Goal: Transaction & Acquisition: Purchase product/service

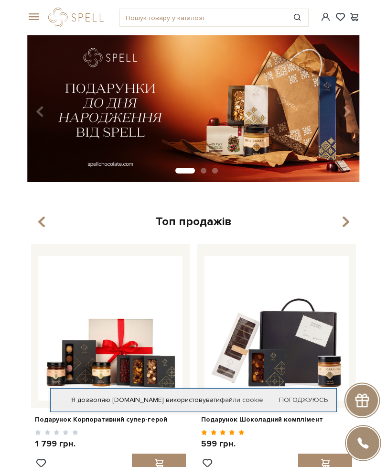
click at [37, 15] on span at bounding box center [32, 17] width 10 height 9
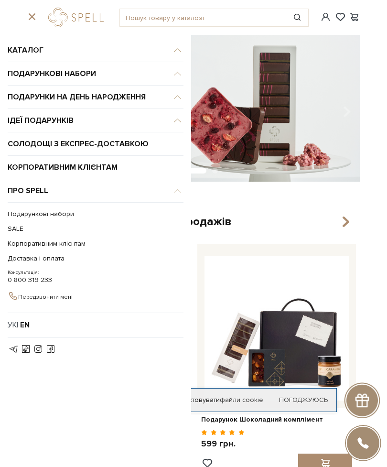
click at [27, 47] on span "Каталог" at bounding box center [96, 50] width 176 height 23
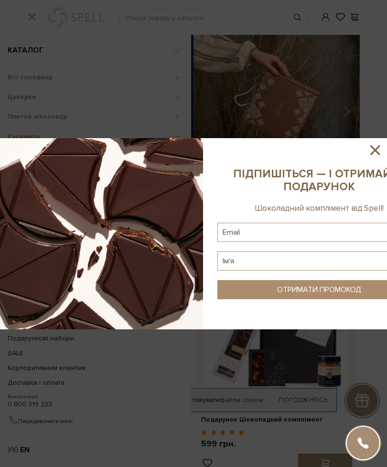
click at [383, 151] on sys-column-static at bounding box center [319, 233] width 222 height 191
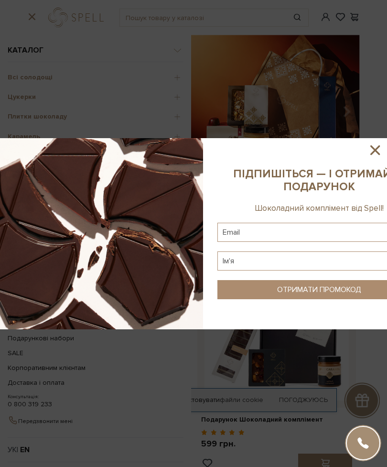
click at [367, 158] on icon at bounding box center [375, 150] width 16 height 16
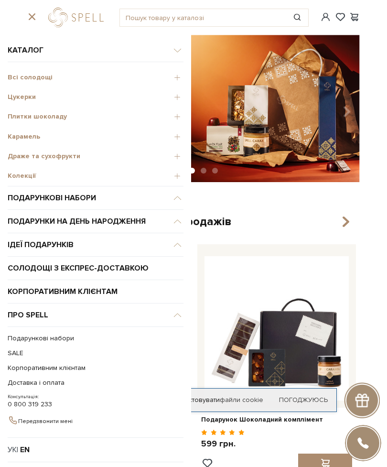
click at [17, 92] on div "Цукерки" at bounding box center [96, 96] width 176 height 20
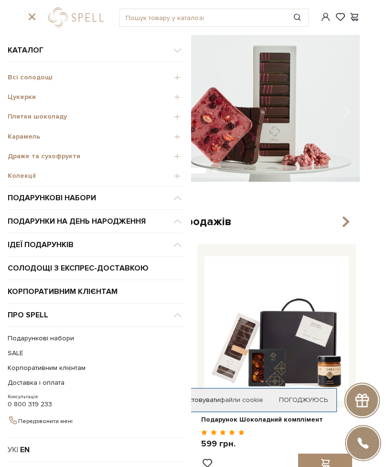
click at [24, 94] on span "Цукерки" at bounding box center [96, 97] width 176 height 9
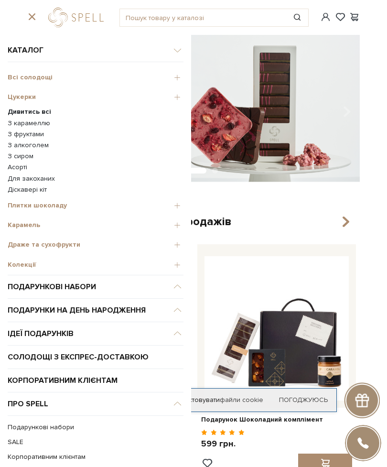
click at [25, 108] on b "Дивитись всі" at bounding box center [29, 112] width 43 height 8
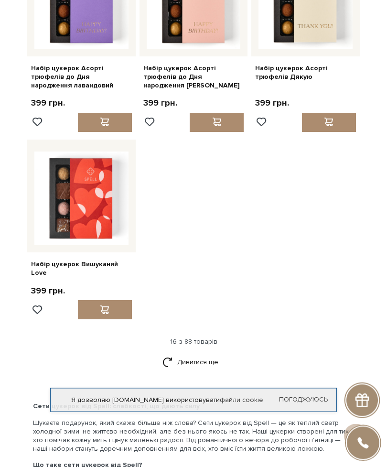
scroll to position [919, 0]
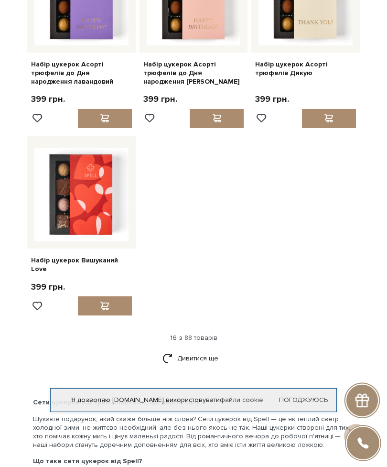
click at [195, 350] on link "Дивитися ще" at bounding box center [193, 358] width 62 height 17
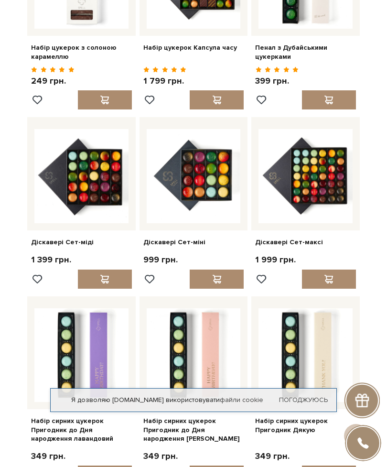
scroll to position [0, 0]
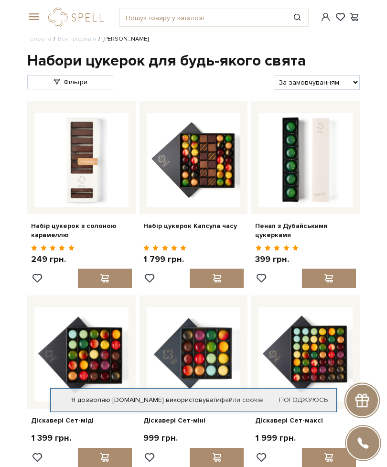
click at [35, 13] on span at bounding box center [32, 17] width 10 height 9
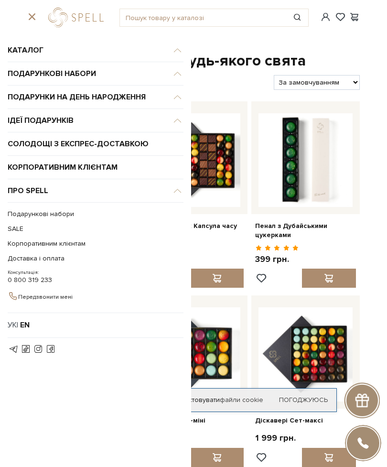
click at [16, 55] on span "Каталог" at bounding box center [96, 50] width 176 height 23
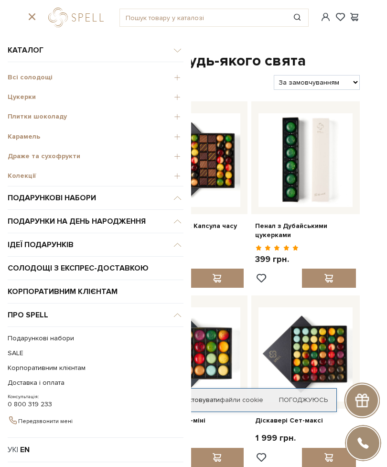
click at [13, 95] on span "Цукерки" at bounding box center [96, 97] width 176 height 9
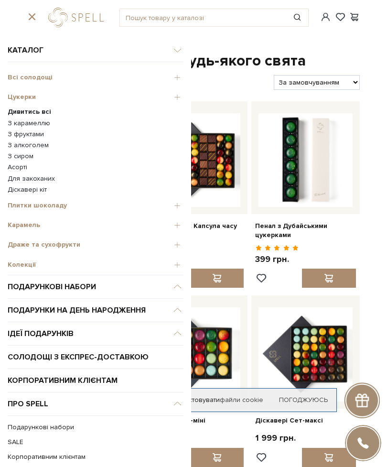
click at [33, 203] on span "Плитки шоколаду" at bounding box center [96, 205] width 176 height 9
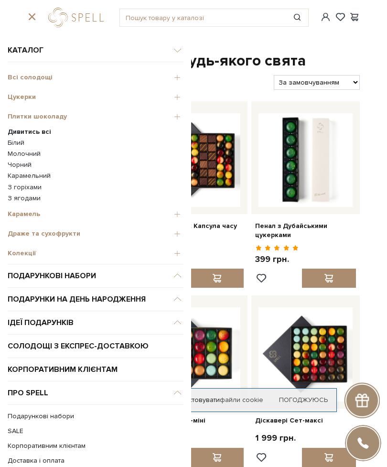
click at [15, 166] on link "Чорний" at bounding box center [96, 165] width 176 height 9
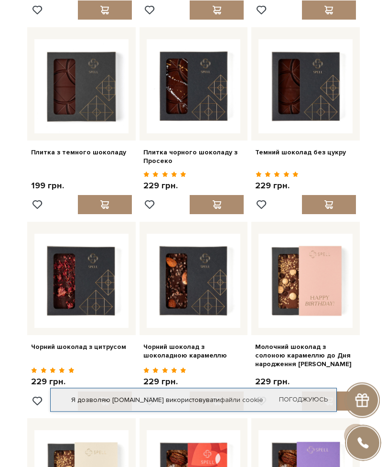
scroll to position [270, 0]
click at [222, 200] on span at bounding box center [217, 204] width 12 height 9
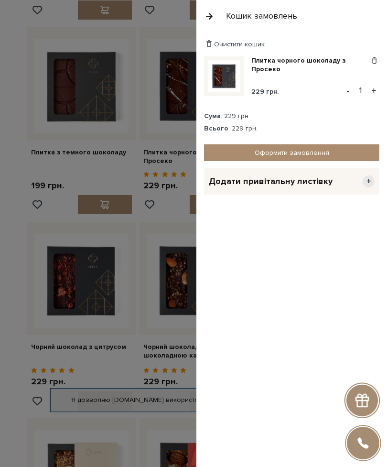
click at [15, 304] on div at bounding box center [193, 233] width 387 height 467
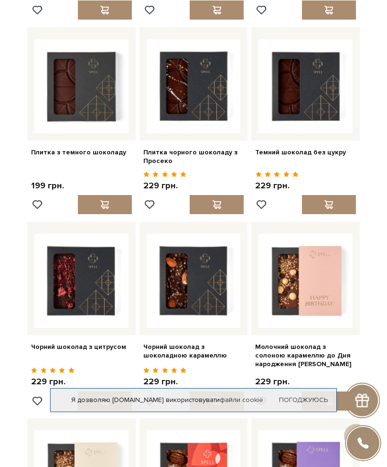
click at [221, 393] on div at bounding box center [217, 400] width 54 height 19
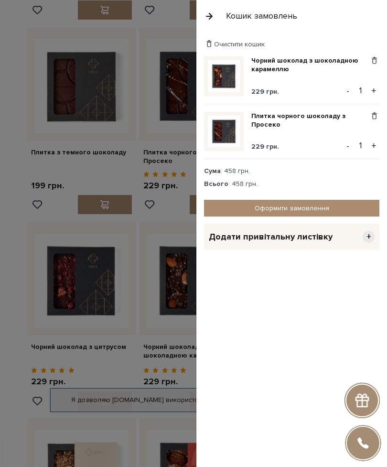
click at [10, 264] on div at bounding box center [193, 233] width 387 height 467
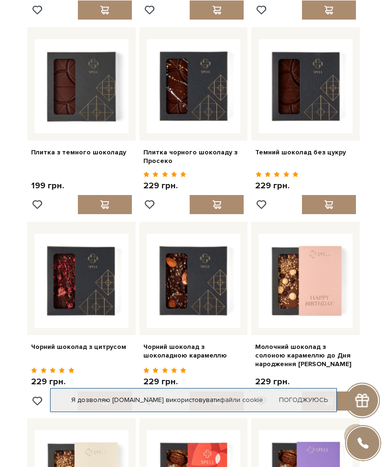
click at [111, 197] on div at bounding box center [105, 204] width 54 height 19
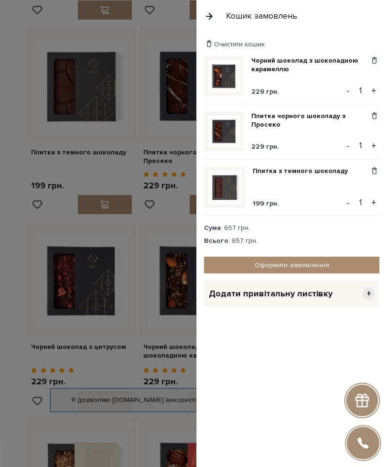
click at [7, 290] on div at bounding box center [193, 233] width 387 height 467
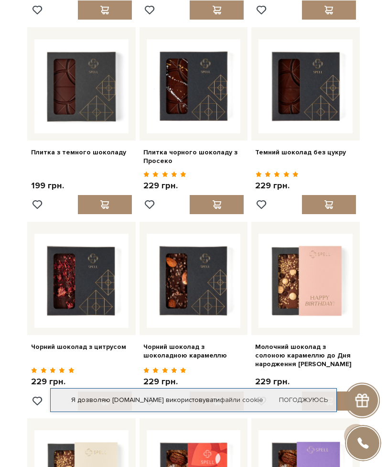
click at [328, 200] on span at bounding box center [329, 204] width 12 height 9
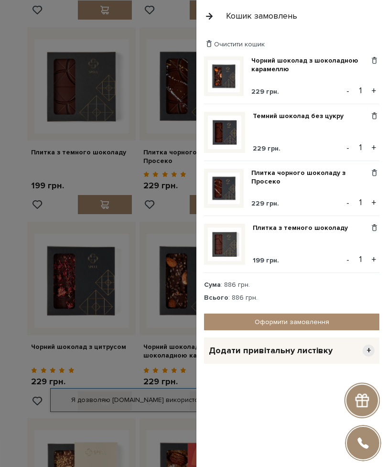
click at [11, 253] on div at bounding box center [193, 233] width 387 height 467
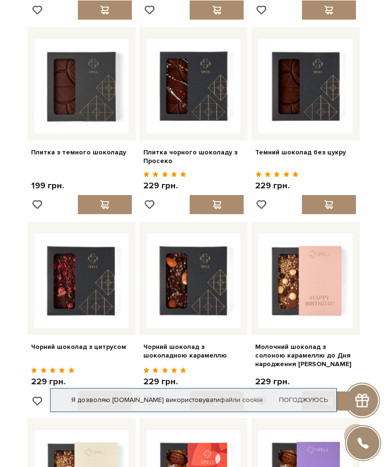
click at [303, 148] on link "Темний шоколад без цукру" at bounding box center [305, 152] width 101 height 9
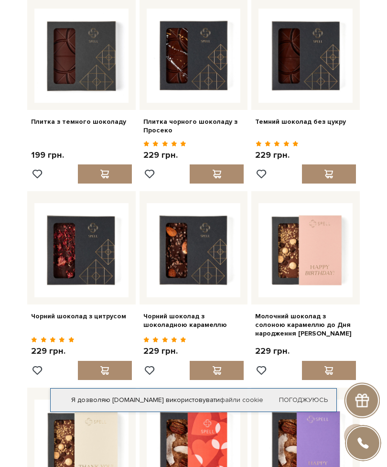
click at [67, 118] on link "Плитка з темного шоколаду" at bounding box center [81, 122] width 101 height 9
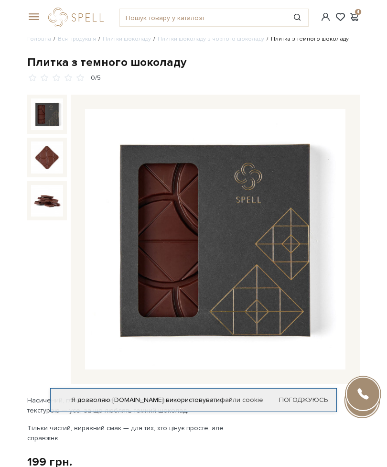
click at [37, 15] on span at bounding box center [32, 17] width 10 height 9
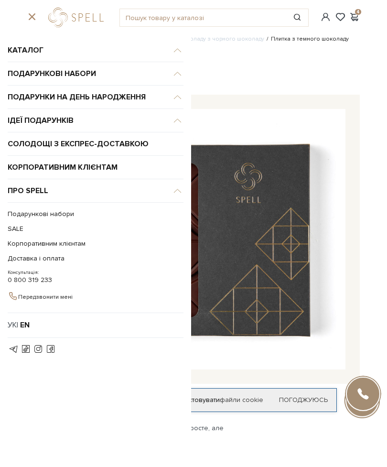
click at [28, 53] on span "Каталог" at bounding box center [96, 50] width 176 height 23
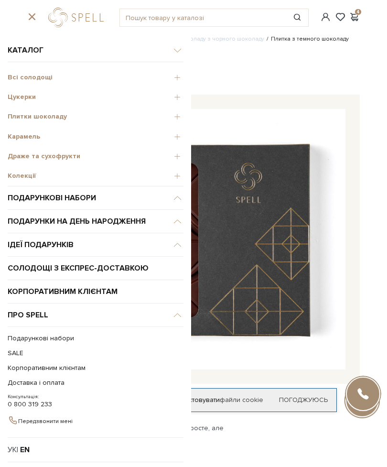
click at [18, 98] on span "Цукерки" at bounding box center [96, 97] width 176 height 9
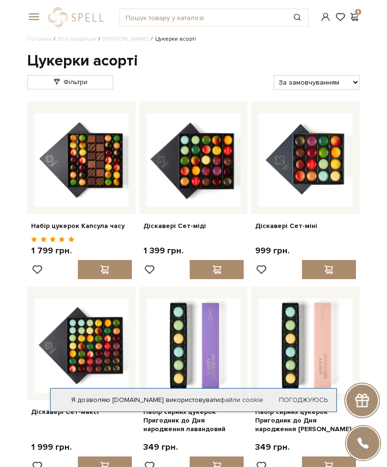
click at [115, 35] on link "[PERSON_NAME]" at bounding box center [126, 38] width 46 height 7
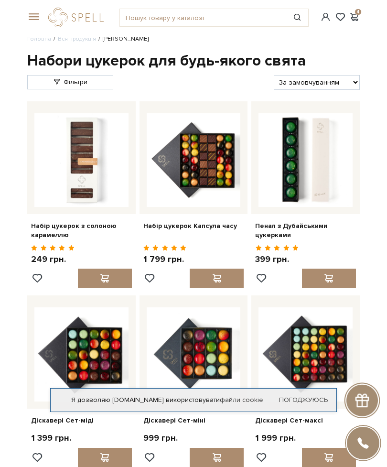
click at [66, 79] on link "Фільтри" at bounding box center [70, 82] width 86 height 14
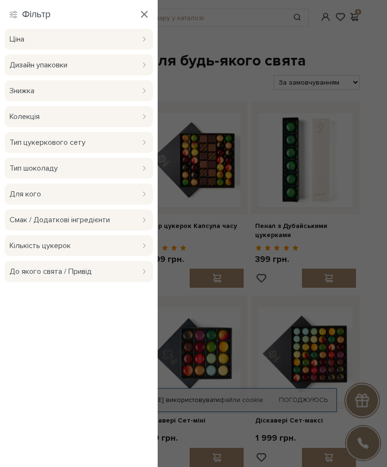
click at [32, 164] on span "Тип шоколаду" at bounding box center [72, 167] width 125 height 11
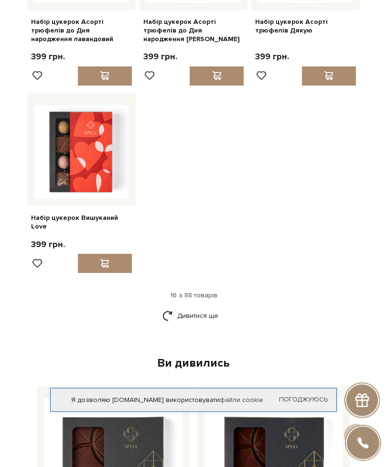
scroll to position [965, 0]
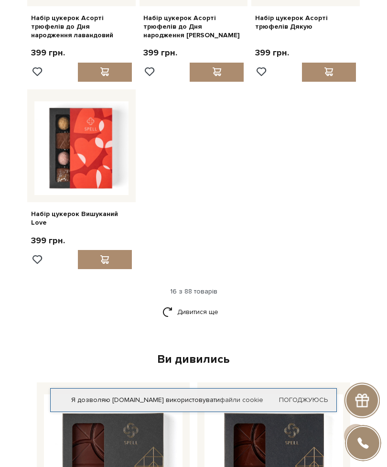
click at [189, 303] on link "Дивитися ще" at bounding box center [193, 311] width 62 height 17
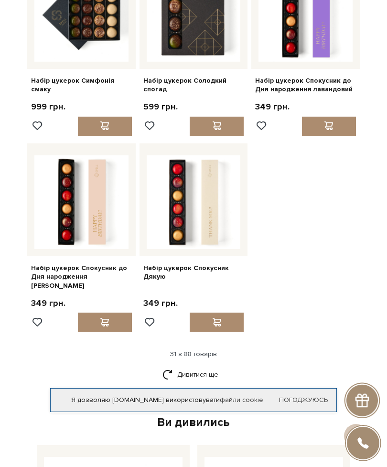
scroll to position [1875, 0]
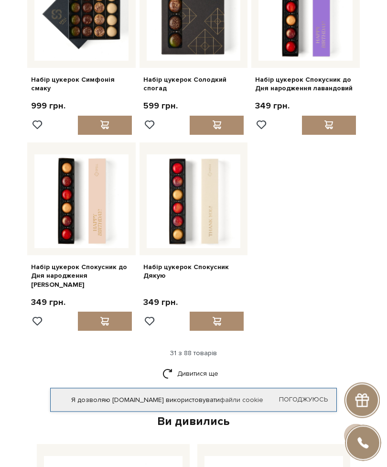
click at [189, 366] on link "Дивитися ще" at bounding box center [193, 374] width 62 height 17
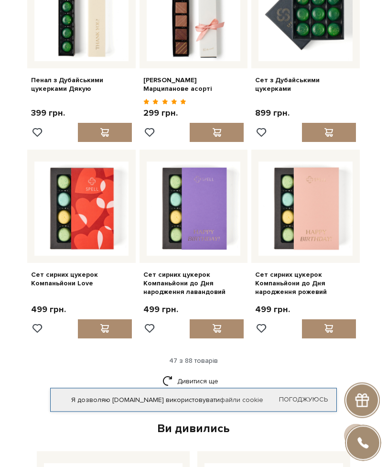
scroll to position [2848, 0]
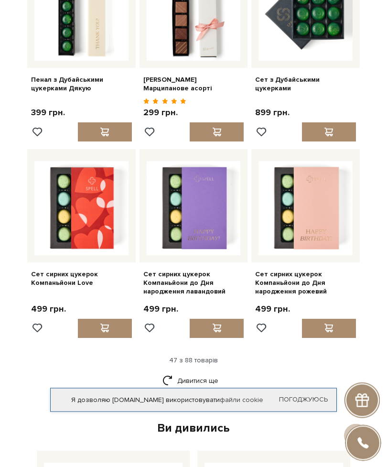
click at [190, 373] on link "Дивитися ще" at bounding box center [193, 381] width 62 height 17
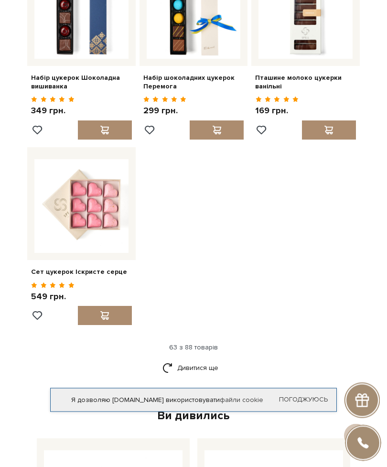
scroll to position [4029, 0]
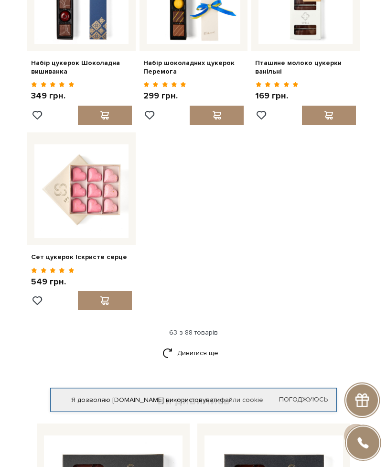
click at [192, 345] on link "Дивитися ще" at bounding box center [193, 353] width 62 height 17
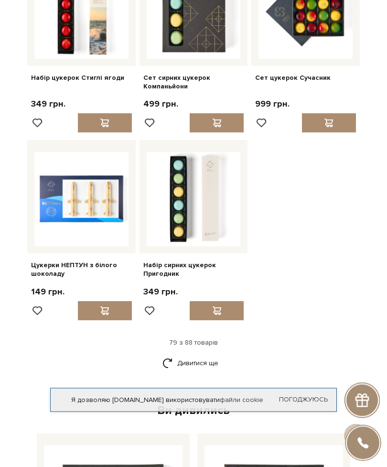
scroll to position [4971, 0]
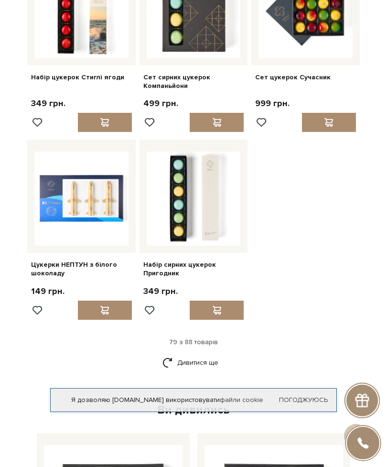
click at [189, 354] on link "Дивитися ще" at bounding box center [193, 362] width 62 height 17
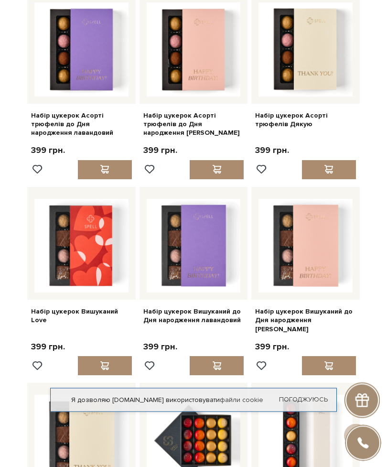
scroll to position [867, 0]
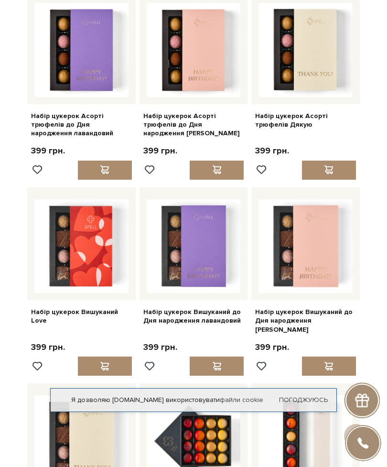
click at [288, 116] on link "Набір цукерок Асорті трюфелів Дякую" at bounding box center [305, 120] width 101 height 17
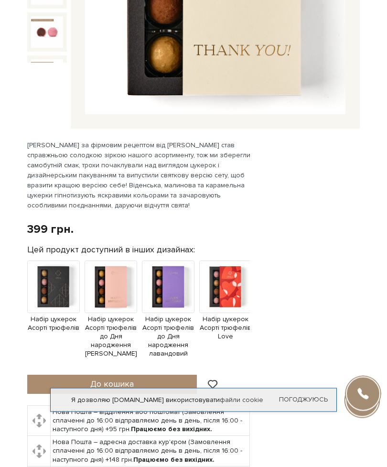
scroll to position [255, 0]
click at [57, 321] on span "Набір цукерок Асорті трюфелів" at bounding box center [53, 323] width 53 height 17
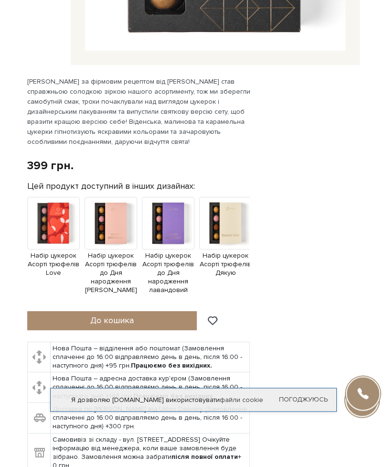
scroll to position [317, 0]
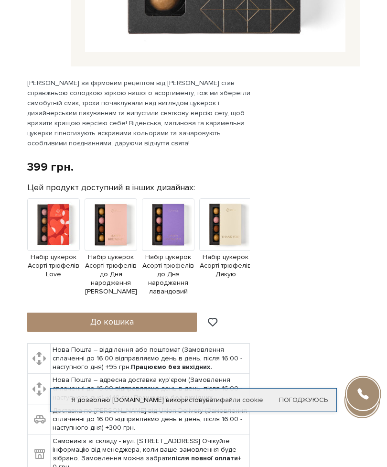
click at [92, 313] on button "До кошика" at bounding box center [112, 321] width 170 height 19
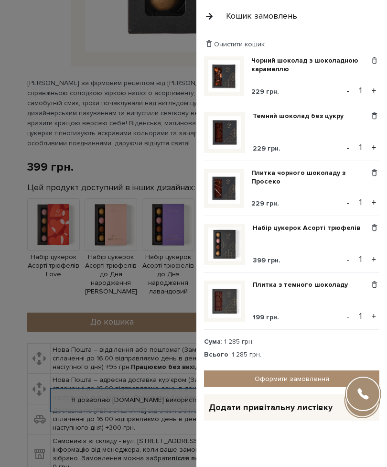
click at [374, 91] on button "+" at bounding box center [373, 91] width 11 height 14
click at [378, 144] on button "+" at bounding box center [373, 147] width 11 height 14
click at [378, 145] on button "+" at bounding box center [373, 147] width 11 height 14
click at [374, 202] on button "+" at bounding box center [373, 202] width 11 height 14
click at [374, 306] on div "Видалити Додати в обрані" at bounding box center [374, 300] width 10 height 41
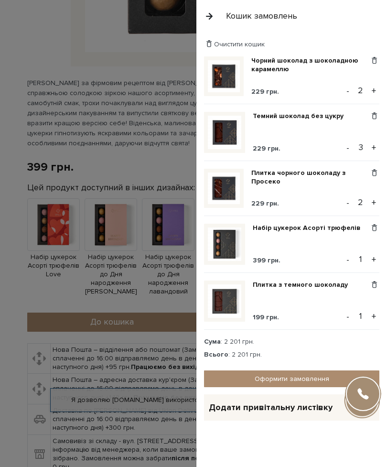
click at [374, 306] on div "Видалити Додати в обрані" at bounding box center [374, 300] width 10 height 41
click at [378, 310] on button "+" at bounding box center [373, 316] width 11 height 14
click at [383, 310] on div "Чорний шоколад з шоколадною карамеллю 229 грн. Видалити Додати в обрані - 2 + Т…" at bounding box center [295, 209] width 183 height 306
click at [379, 310] on div "Чорний шоколад з шоколадною карамеллю 229 грн. Видалити Додати в обрані - 2 + Т…" at bounding box center [295, 209] width 183 height 306
click at [374, 312] on button "+" at bounding box center [373, 316] width 11 height 14
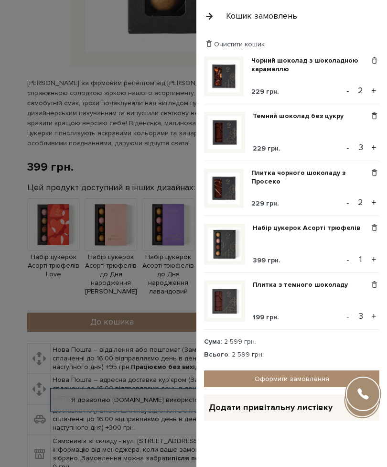
click at [274, 450] on div "Очистити кошик Чорний шоколад з шоколадною карамеллю 229 грн. Видалити Додати в…" at bounding box center [291, 249] width 191 height 435
click at [276, 372] on link "Оформити замовлення" at bounding box center [291, 378] width 175 height 17
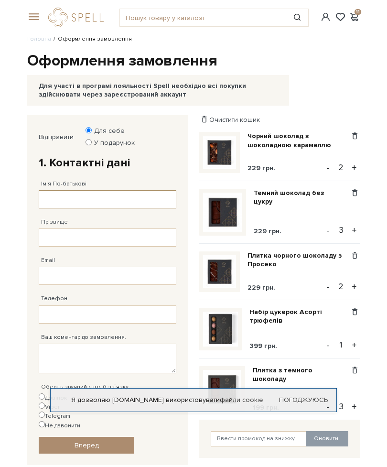
click at [84, 195] on input "Ім'я По-батькові" at bounding box center [108, 199] width 138 height 18
type input "[PERSON_NAME]"
click at [86, 233] on input "Прізвище" at bounding box center [108, 237] width 138 height 18
type input "[PERSON_NAME]"
click at [88, 269] on input "Email" at bounding box center [108, 276] width 138 height 18
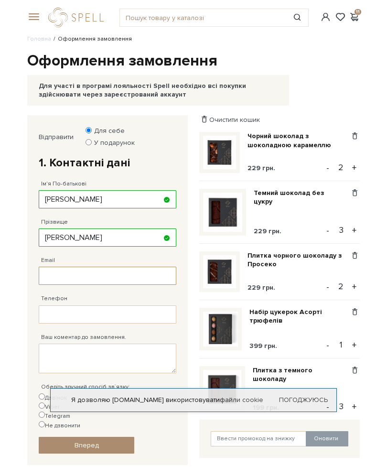
paste input "[EMAIL_ADDRESS][DOMAIN_NAME]"
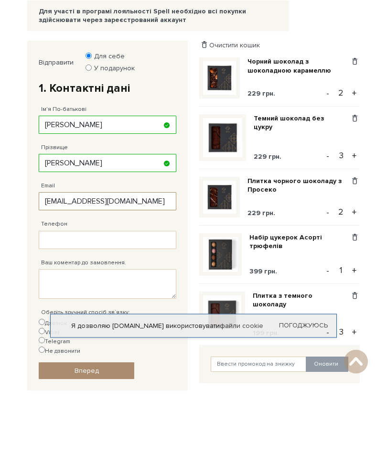
type input "[EMAIL_ADDRESS][DOMAIN_NAME]"
click at [74, 305] on input "Телефон" at bounding box center [108, 314] width 138 height 18
type input "[PHONE_NUMBER]"
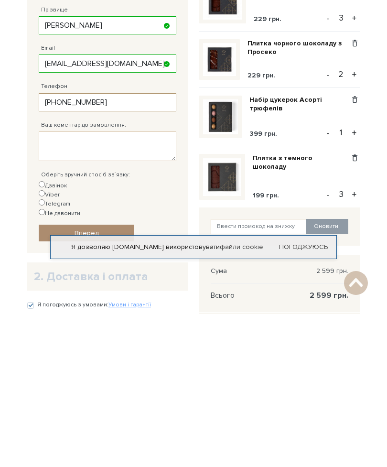
scroll to position [64, 0]
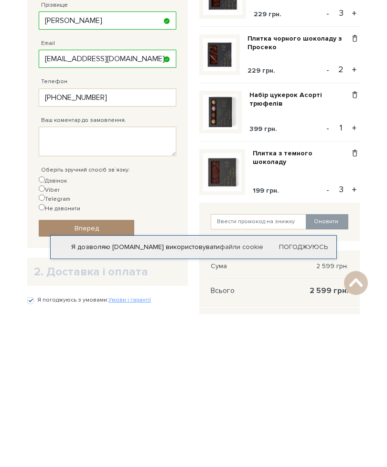
click at [304, 396] on link "Погоджуюсь" at bounding box center [303, 400] width 49 height 9
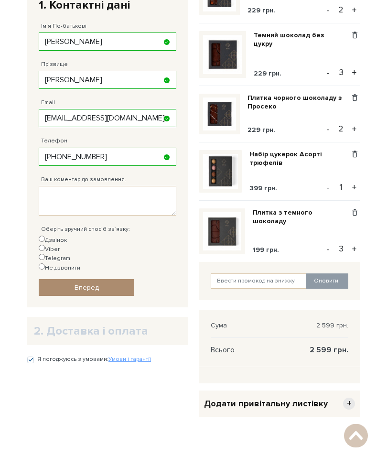
scroll to position [156, 0]
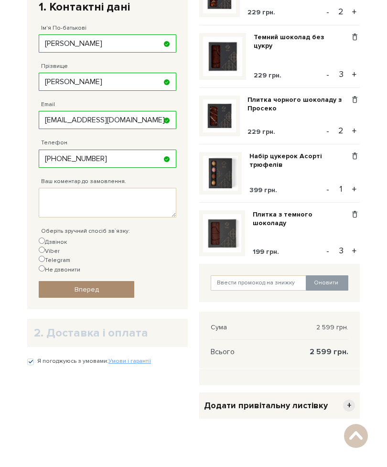
click at [45, 265] on input "Не дзвонити" at bounding box center [42, 268] width 6 height 6
radio input "true"
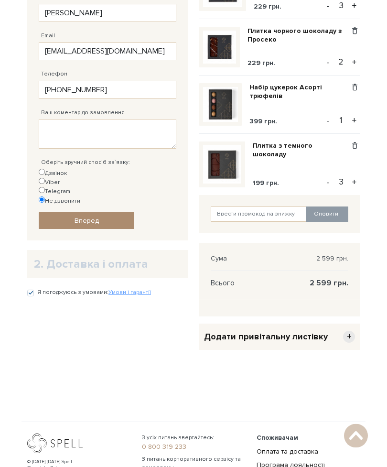
scroll to position [225, 0]
click at [108, 212] on link "Вперед" at bounding box center [87, 220] width 96 height 17
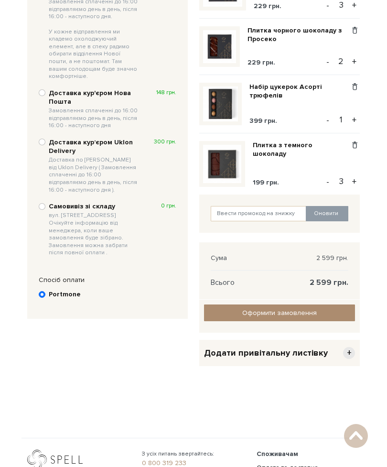
scroll to position [115, 0]
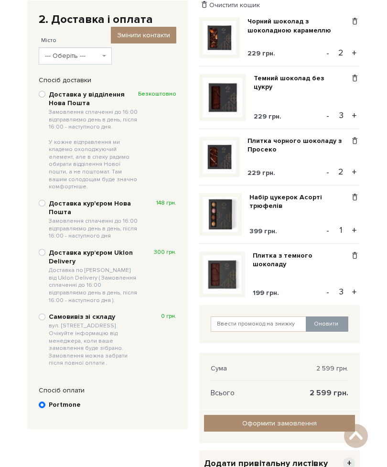
click at [44, 93] on input "Доставка у відділення Нова Пошта Замовлення сплаченні до 16:00 відправляємо ден…" at bounding box center [42, 94] width 7 height 7
radio input "true"
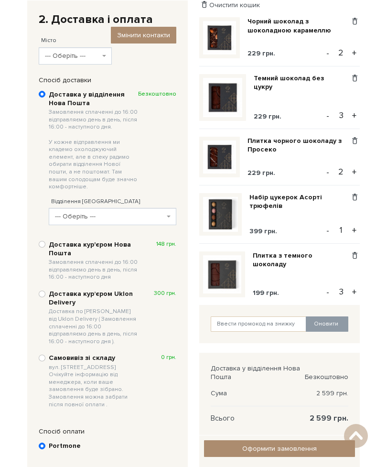
click at [155, 208] on span "--- Оберіть ---" at bounding box center [113, 216] width 128 height 17
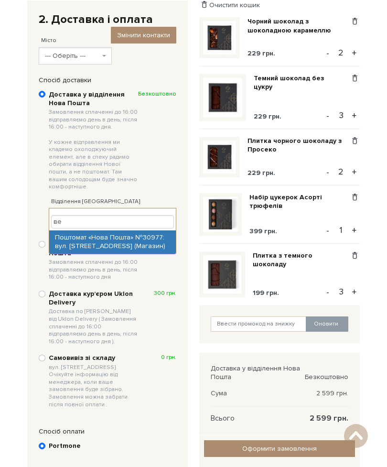
type input "в"
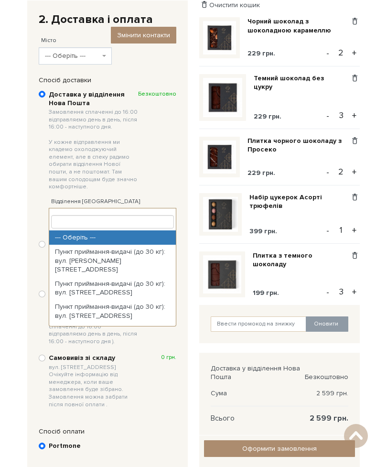
click at [9, 226] on body "Каталог Всі солодощі Дивитись всі Новинки Бестселери SALE" at bounding box center [193, 326] width 387 height 882
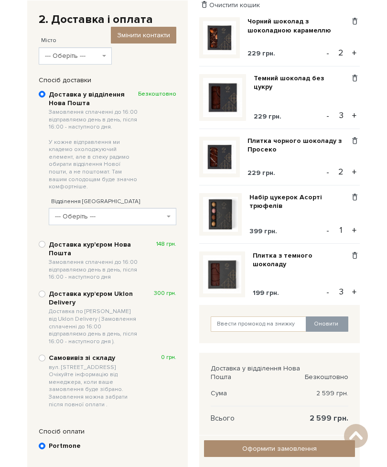
click at [74, 54] on span "--- Оберіть ---" at bounding box center [72, 56] width 55 height 10
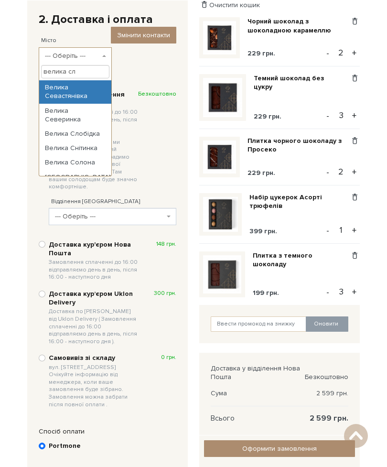
type input "велика сло"
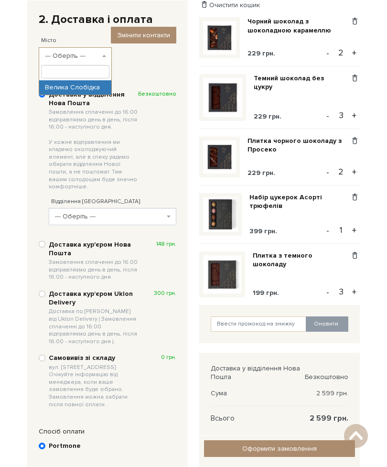
select select "Велика Слобідка"
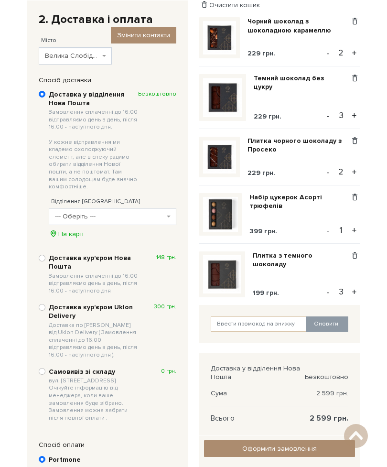
click at [168, 208] on span "--- Оберіть ---" at bounding box center [113, 216] width 128 height 17
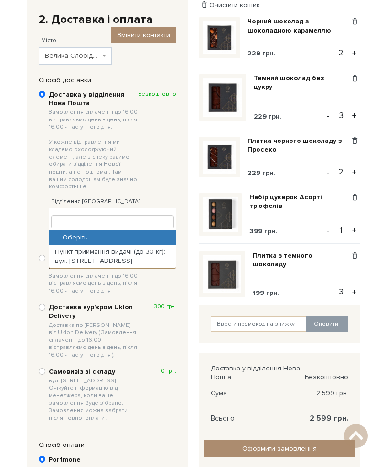
select select "Пункт приймання-видачі (до 30 кг): вул. [STREET_ADDRESS]"
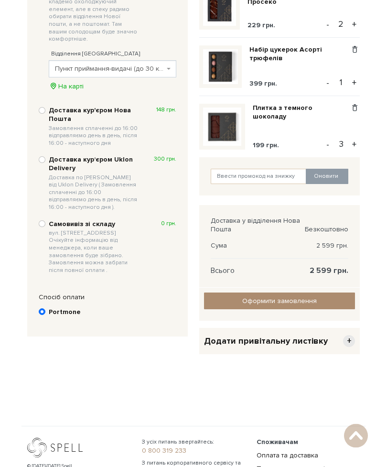
scroll to position [262, 0]
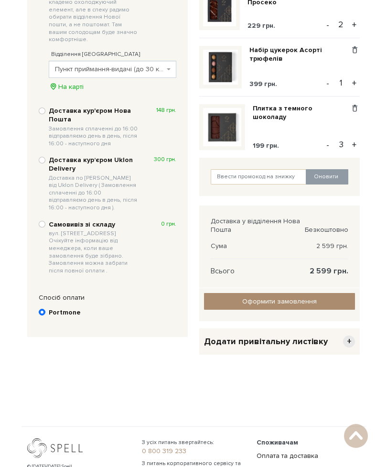
click at [301, 306] on input "Оформити замовлення" at bounding box center [279, 301] width 151 height 17
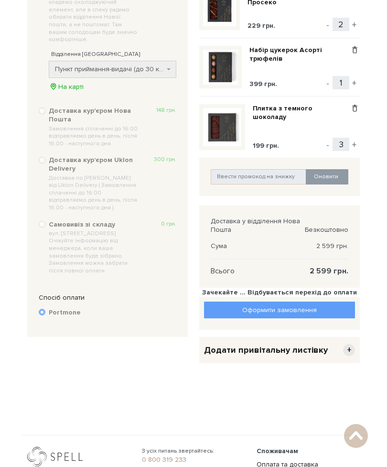
scroll to position [292, 0]
